Goal: Task Accomplishment & Management: Complete application form

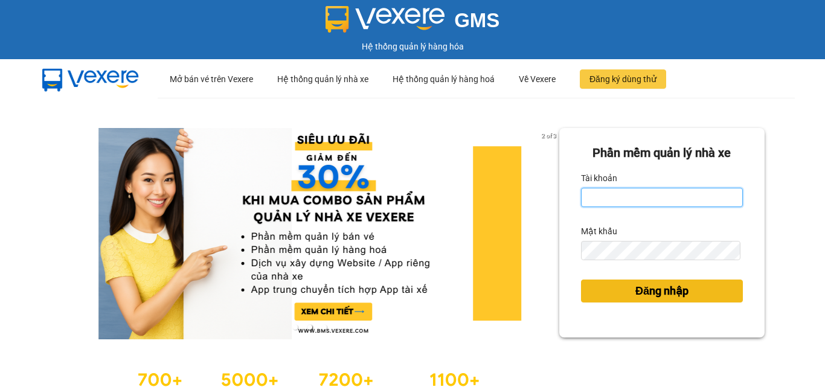
type input "hung.kimhoang"
click at [671, 289] on span "Đăng nhập" at bounding box center [661, 291] width 53 height 17
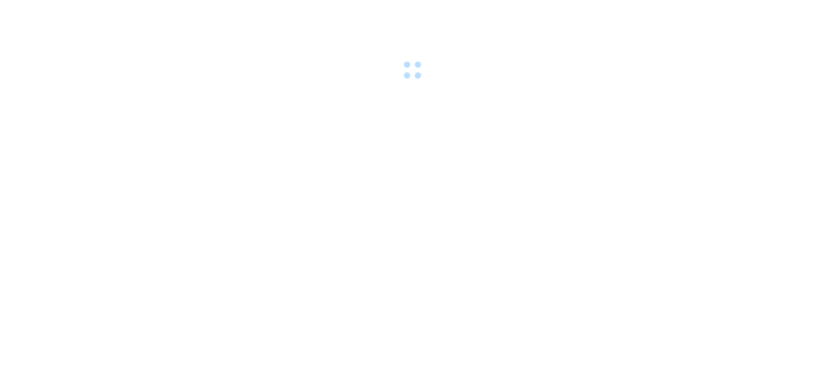
click at [671, 289] on body at bounding box center [412, 193] width 825 height 387
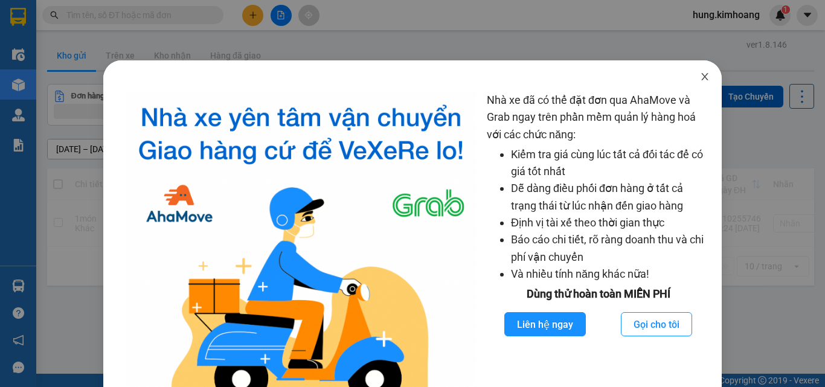
click at [700, 75] on icon "close" at bounding box center [705, 77] width 10 height 10
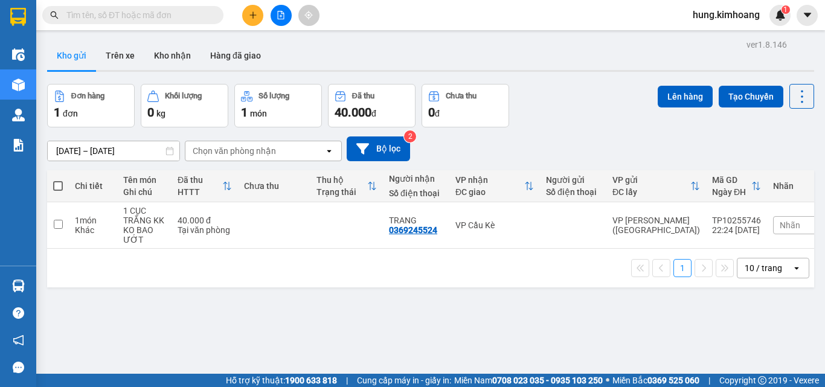
click at [255, 19] on icon "plus" at bounding box center [253, 15] width 8 height 8
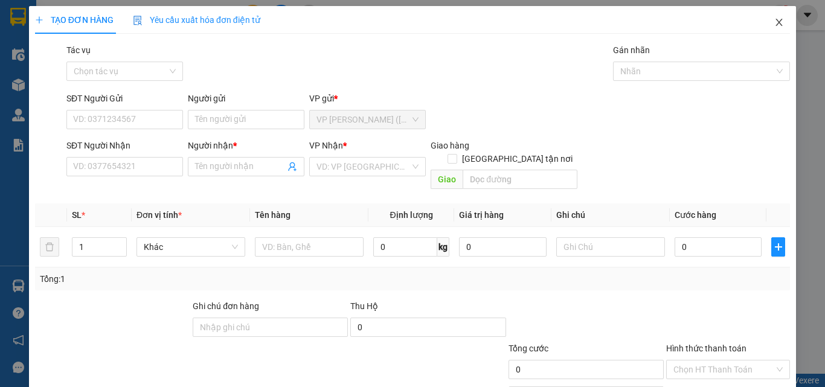
drag, startPoint x: 770, startPoint y: 24, endPoint x: 362, endPoint y: 24, distance: 408.3
click at [776, 24] on icon "close" at bounding box center [779, 22] width 7 height 7
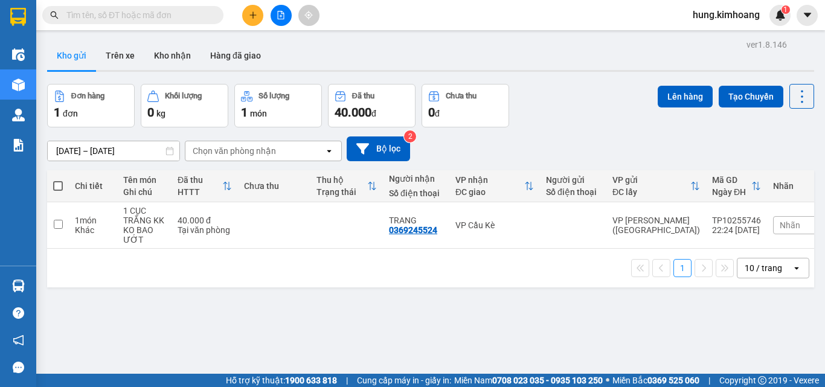
click at [175, 19] on input "text" at bounding box center [137, 14] width 143 height 13
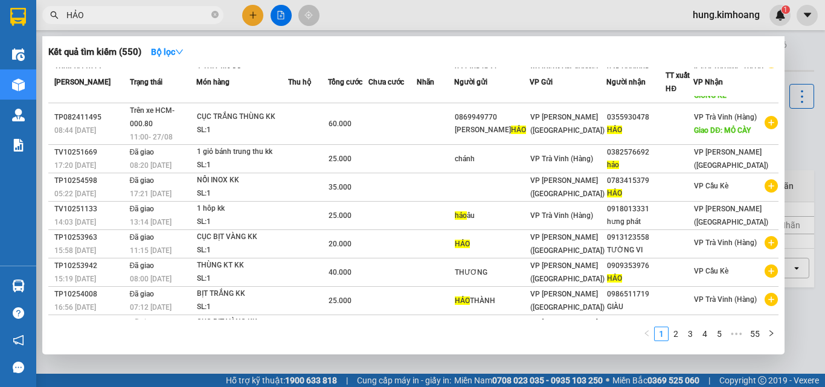
scroll to position [121, 0]
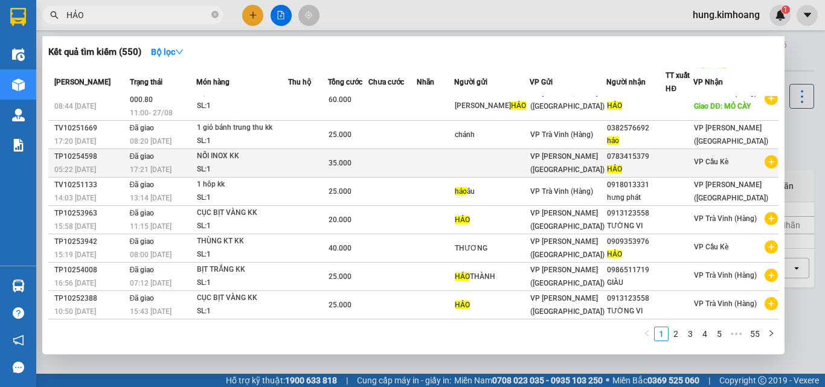
type input "HẢO"
drag, startPoint x: 656, startPoint y: 161, endPoint x: 629, endPoint y: 163, distance: 27.3
click at [629, 163] on div "0783415379" at bounding box center [636, 156] width 58 height 13
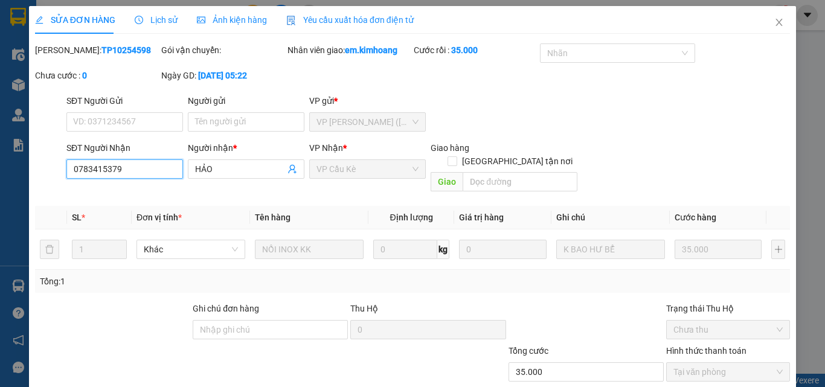
click at [98, 165] on input "0783415379" at bounding box center [124, 168] width 117 height 19
click at [774, 27] on icon "close" at bounding box center [779, 23] width 10 height 10
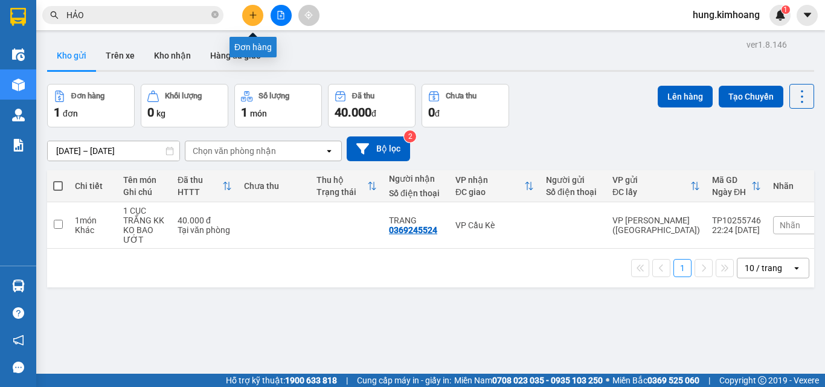
click at [255, 10] on button at bounding box center [252, 15] width 21 height 21
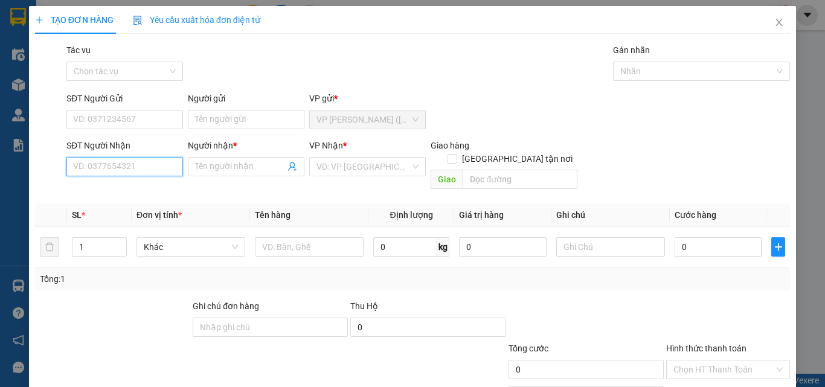
paste input "0783415379"
type input "0783415379"
click at [88, 191] on div "0783415379 - HẢO" at bounding box center [123, 190] width 101 height 13
type input "HẢO"
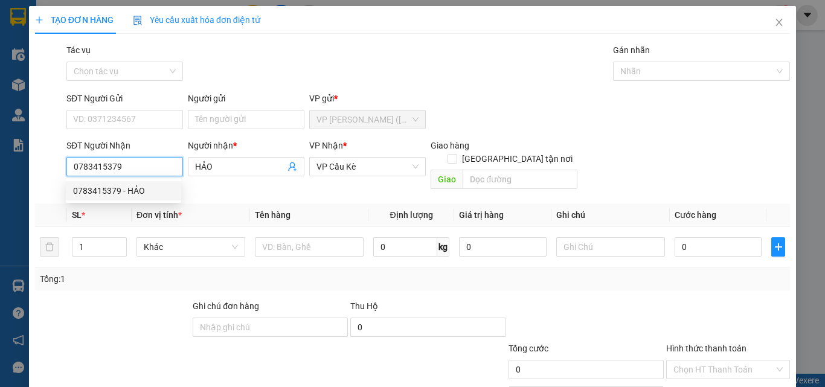
type input "35.000"
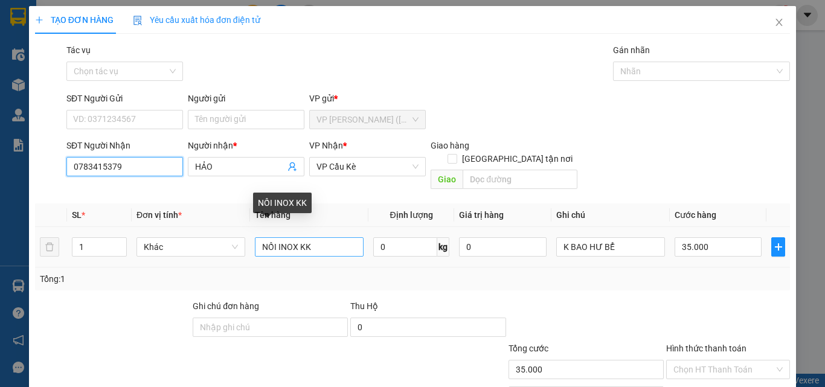
type input "0783415379"
click at [296, 237] on input "NỒI INOX KK" at bounding box center [309, 246] width 109 height 19
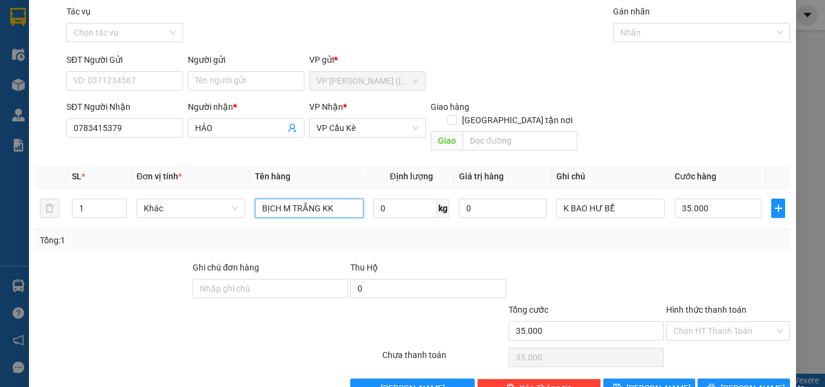
scroll to position [60, 0]
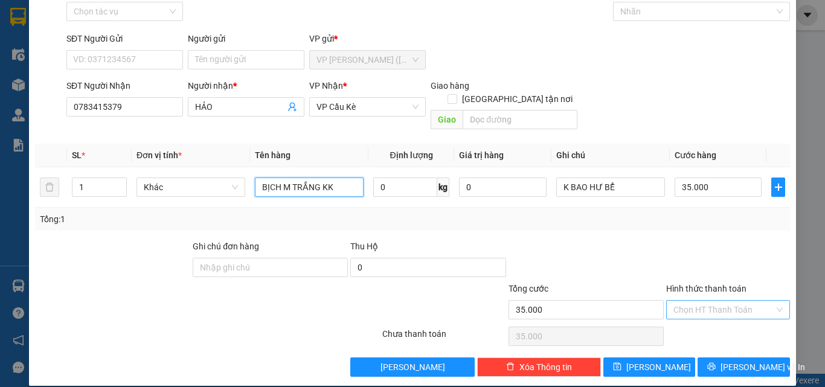
type input "BỊCH M TRẮNG KK"
click at [699, 303] on input "Hình thức thanh toán" at bounding box center [723, 310] width 101 height 18
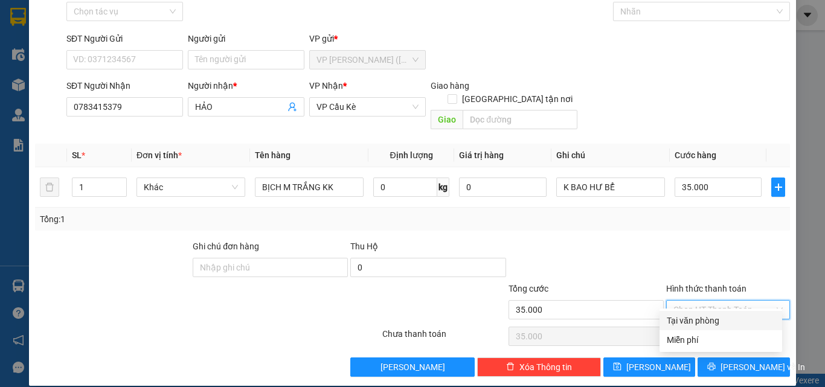
click at [705, 322] on div "Tại văn phòng" at bounding box center [721, 320] width 108 height 13
type input "0"
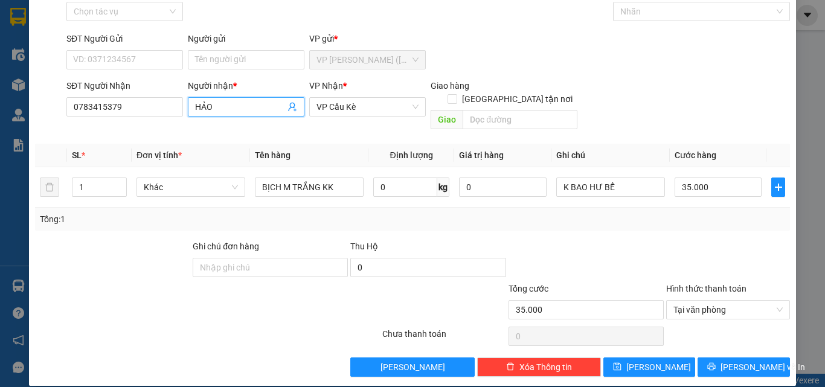
click at [217, 106] on input "HẢO" at bounding box center [240, 106] width 90 height 13
type input "H"
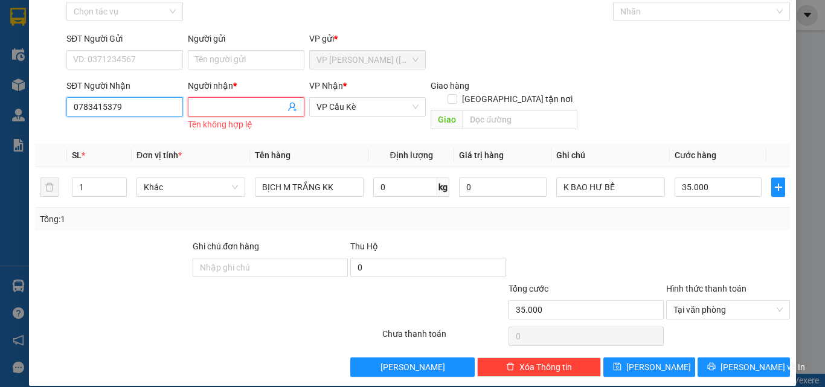
click at [144, 108] on input "0783415379" at bounding box center [124, 106] width 117 height 19
click at [144, 108] on input "SĐT Người Nhận" at bounding box center [124, 106] width 117 height 19
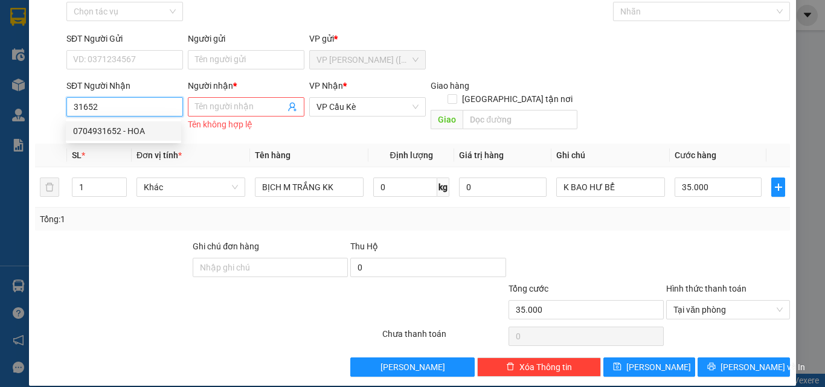
click at [146, 126] on div "0704931652 - HOA" at bounding box center [123, 130] width 101 height 13
type input "0704931652"
type input "HOA"
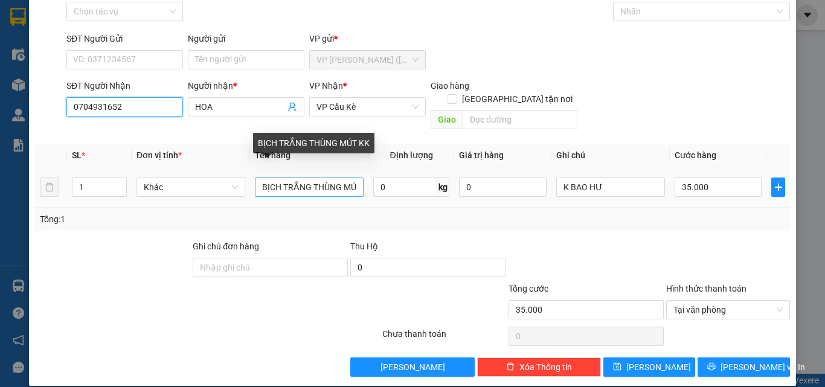
type input "0704931652"
click at [342, 178] on input "BỊCH TRẮNG THÙNG MÚT KK" at bounding box center [309, 187] width 109 height 19
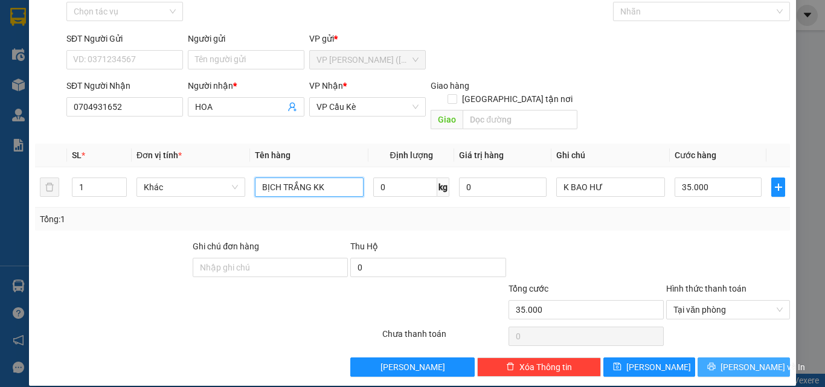
type input "BỊCH TRẮNG KK"
click at [738, 358] on button "[PERSON_NAME] và In" at bounding box center [744, 367] width 92 height 19
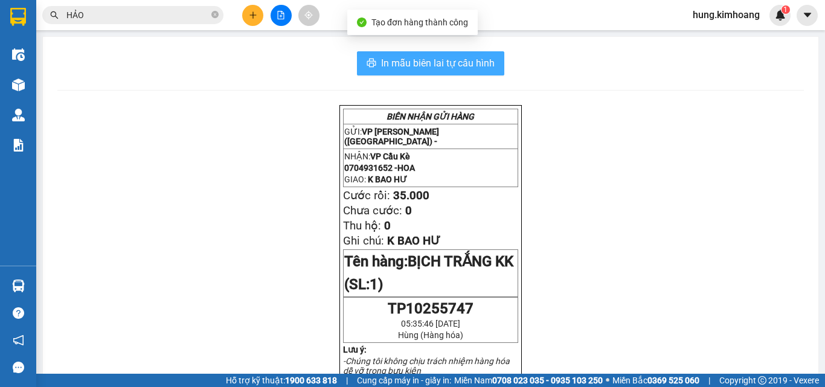
click at [467, 72] on button "In mẫu biên lai tự cấu hình" at bounding box center [430, 63] width 147 height 24
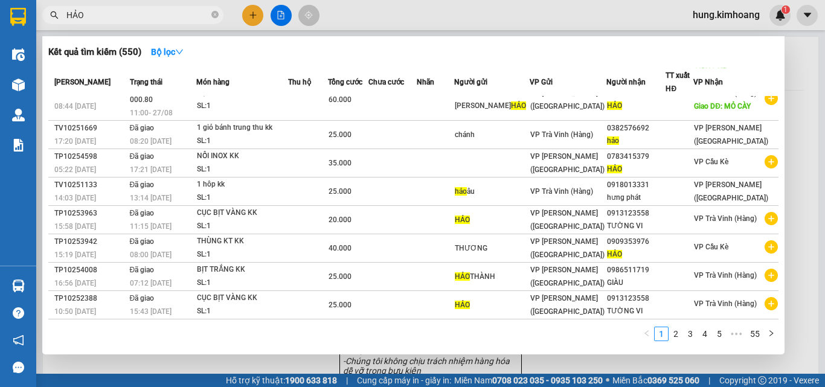
click at [182, 13] on input "HẢO" at bounding box center [137, 14] width 143 height 13
click at [252, 11] on div at bounding box center [412, 193] width 825 height 387
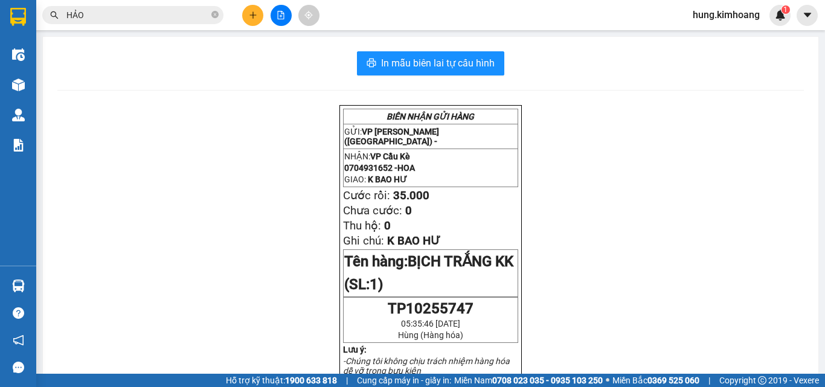
click at [252, 11] on icon "plus" at bounding box center [253, 15] width 8 height 8
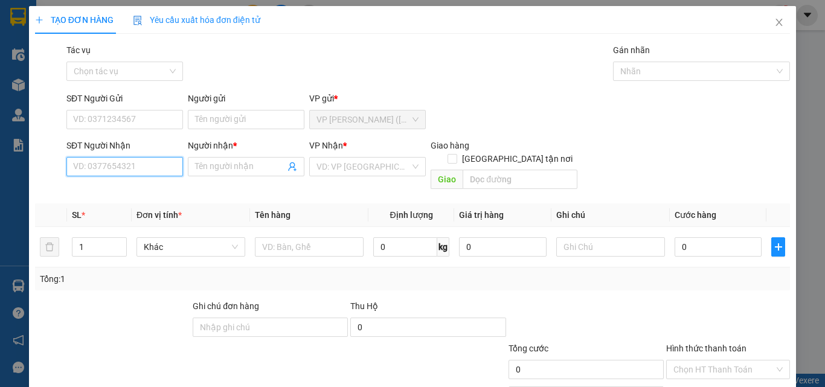
click at [127, 173] on input "SĐT Người Nhận" at bounding box center [124, 166] width 117 height 19
click at [166, 188] on div "0961269125 - HUỆ" at bounding box center [123, 190] width 101 height 13
type input "0961269125"
type input "HUỆ"
type input "30.000"
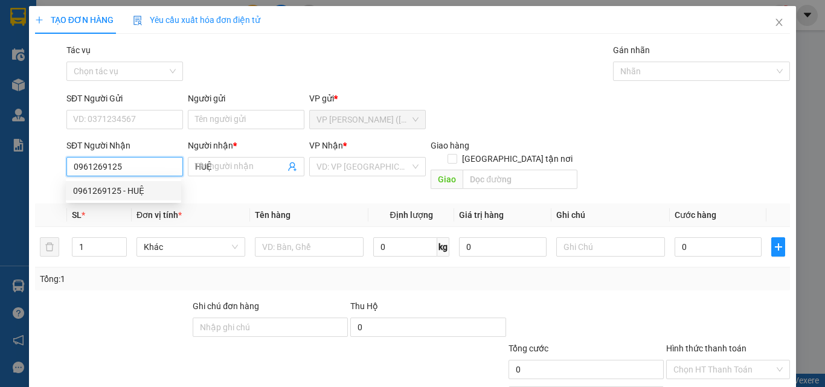
type input "30.000"
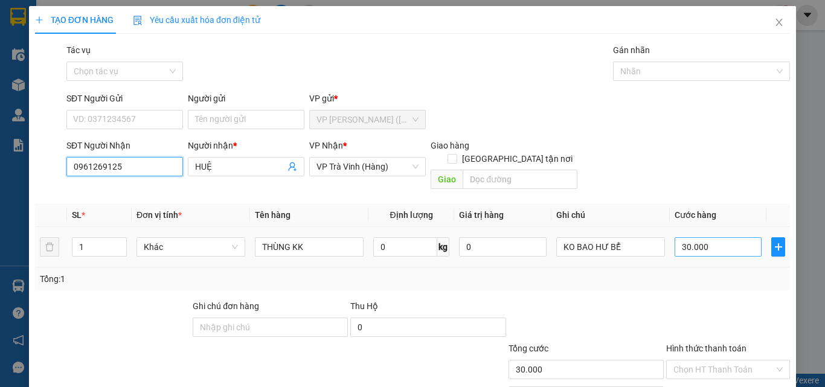
type input "0961269125"
click at [699, 237] on input "30.000" at bounding box center [718, 246] width 87 height 19
type input "3"
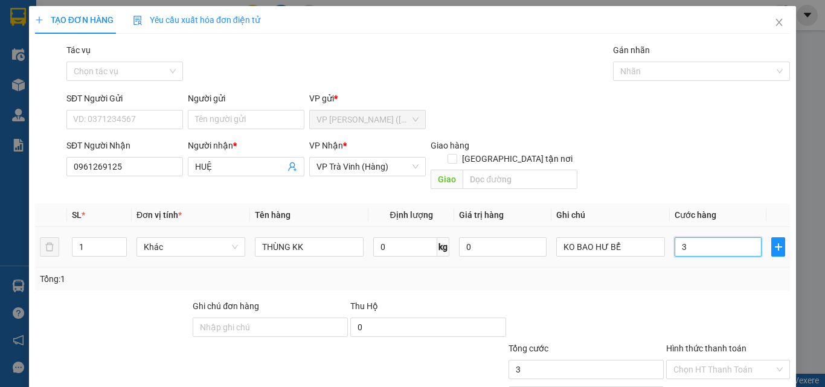
type input "35"
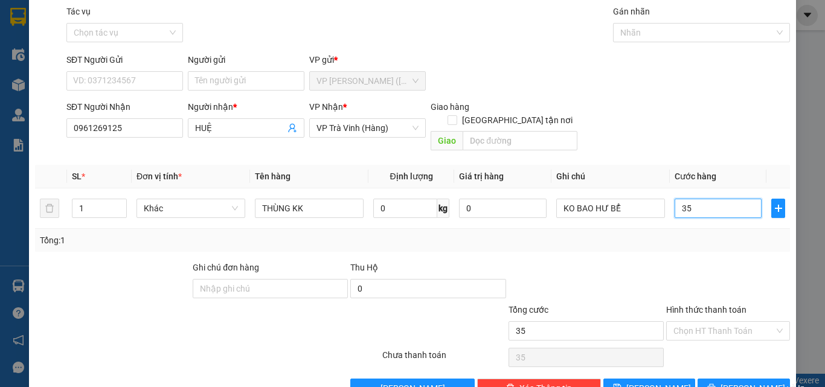
scroll to position [60, 0]
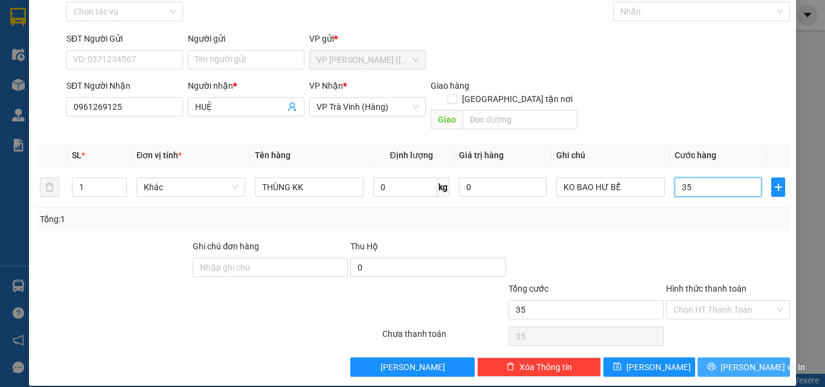
type input "35"
type input "35.000"
click at [761, 358] on button "[PERSON_NAME] và In" at bounding box center [744, 367] width 92 height 19
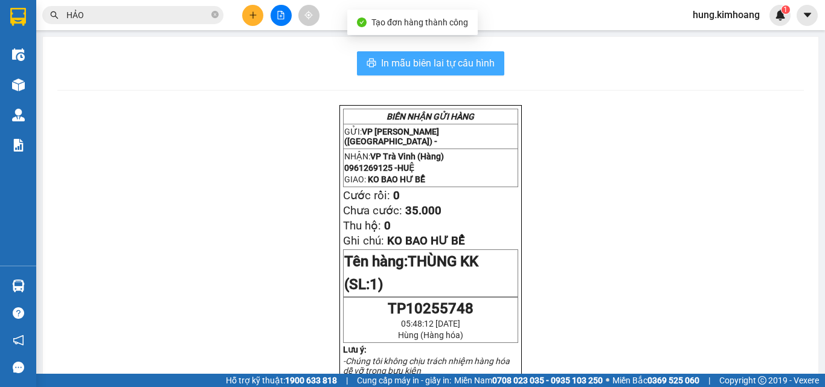
click at [484, 67] on span "In mẫu biên lai tự cấu hình" at bounding box center [438, 63] width 114 height 15
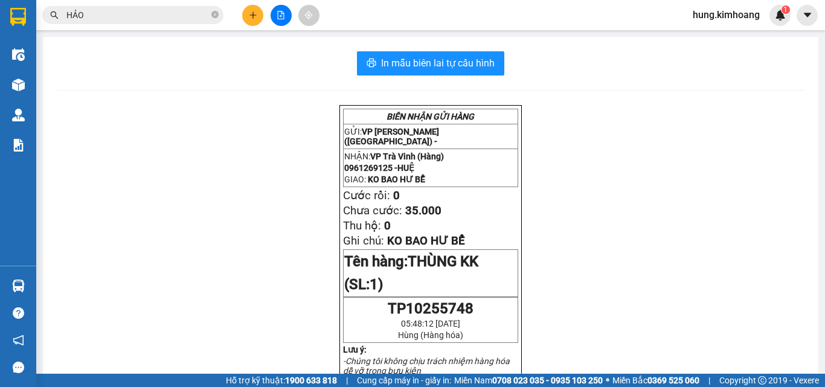
click at [259, 11] on button at bounding box center [252, 15] width 21 height 21
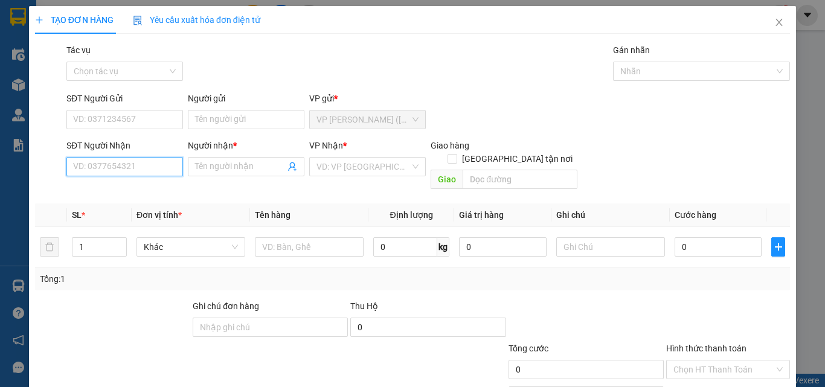
click at [130, 170] on input "SĐT Người Nhận" at bounding box center [124, 166] width 117 height 19
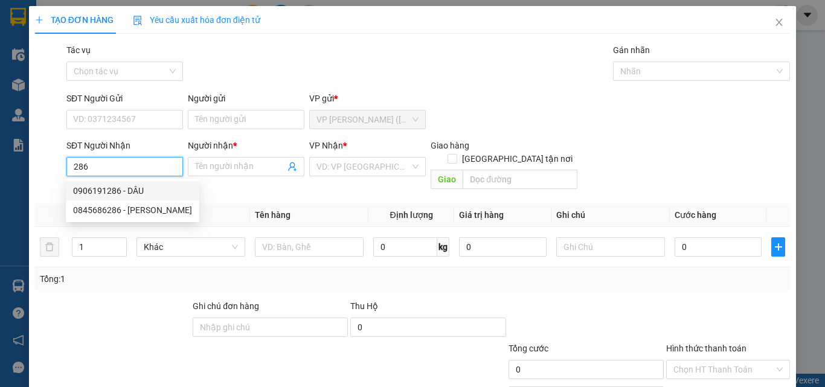
click at [141, 190] on div "0906191286 - DÂU" at bounding box center [132, 190] width 119 height 13
type input "0906191286"
type input "DÂU"
type input "35"
type input "30.000"
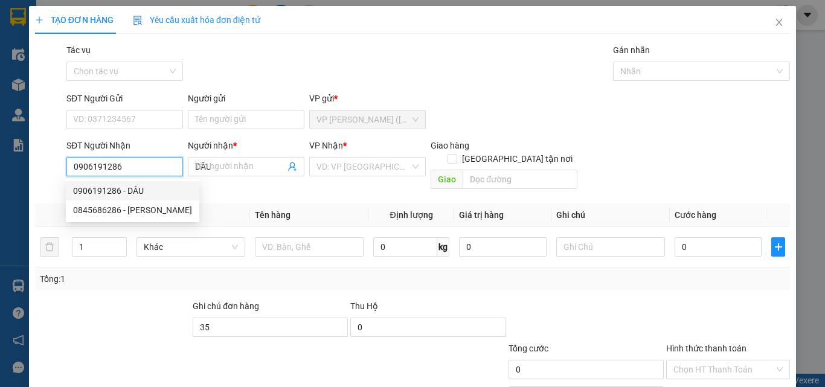
type input "30.000"
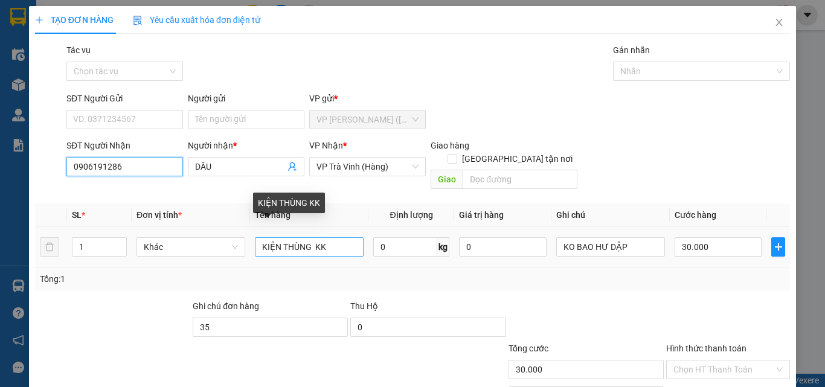
type input "0906191286"
click at [274, 237] on input "KIỆN THÙNG KK" at bounding box center [309, 246] width 109 height 19
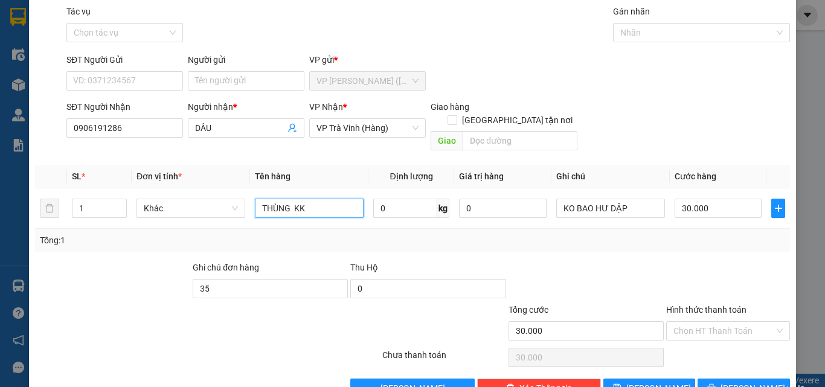
scroll to position [60, 0]
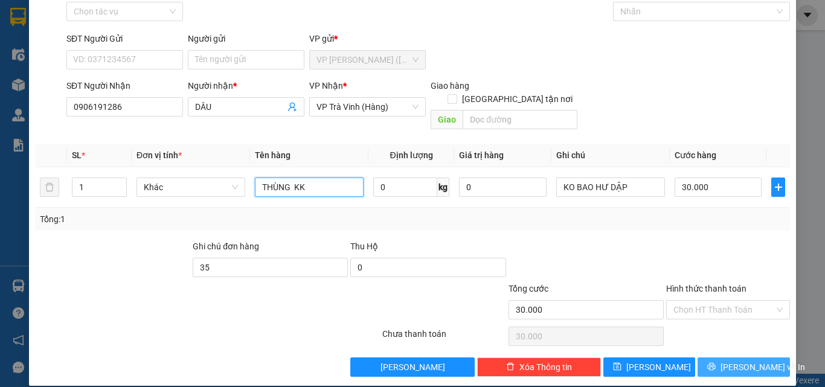
type input "THÙNG KK"
click at [750, 362] on button "[PERSON_NAME] và In" at bounding box center [744, 367] width 92 height 19
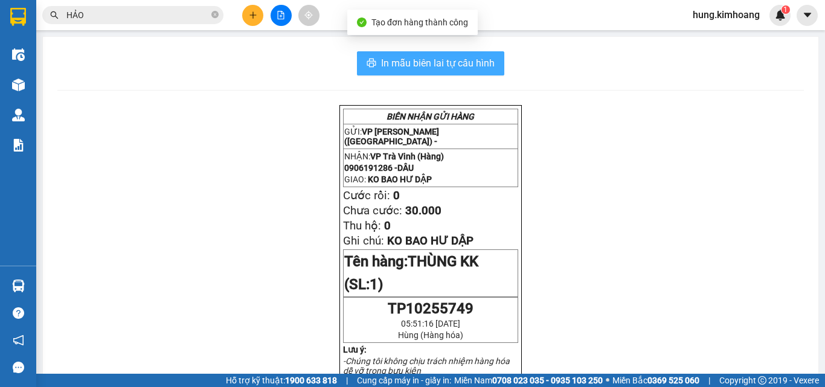
click at [406, 66] on span "In mẫu biên lai tự cấu hình" at bounding box center [438, 63] width 114 height 15
